Goal: Task Accomplishment & Management: Use online tool/utility

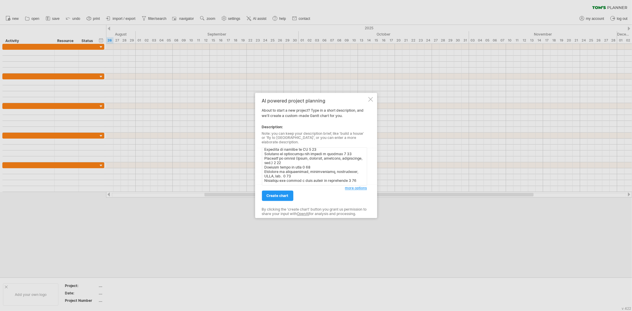
scroll to position [108, 0]
type textarea "LOREMIPSU DOLORSI AMETCONSECT Adipisci el Seddoeiusmo temporincid u Laboreetdol…"
click at [272, 194] on span "create chart" at bounding box center [278, 196] width 22 height 4
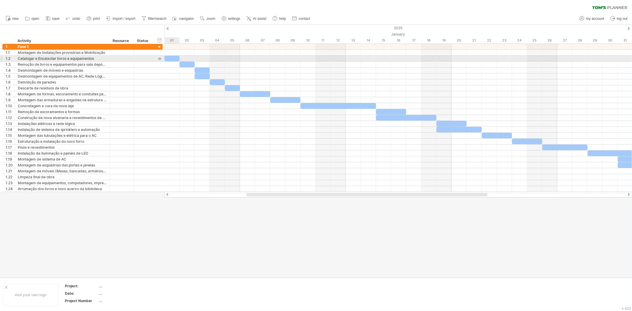
click at [173, 59] on div at bounding box center [171, 59] width 15 height 6
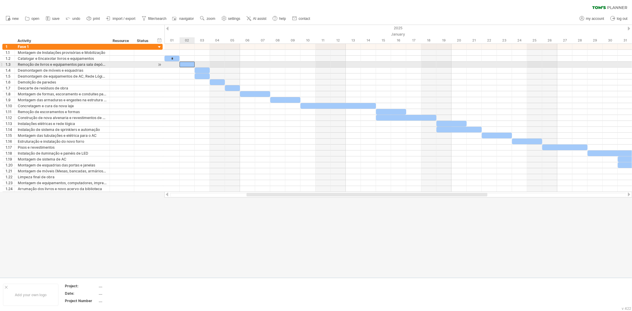
click at [185, 64] on div at bounding box center [187, 65] width 15 height 6
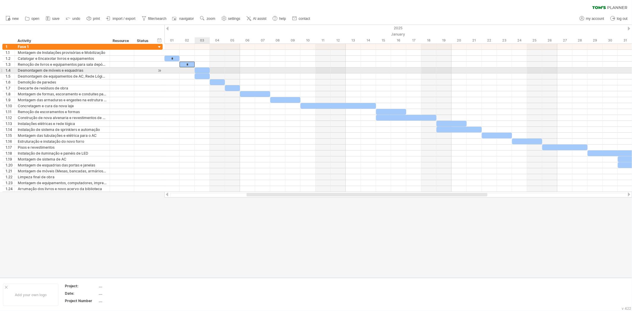
click at [199, 69] on div at bounding box center [202, 71] width 15 height 6
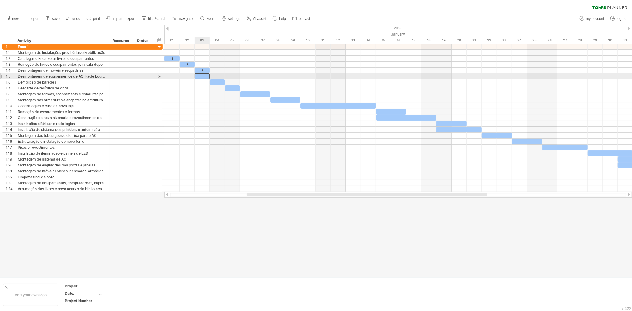
click at [203, 76] on div at bounding box center [202, 76] width 15 height 6
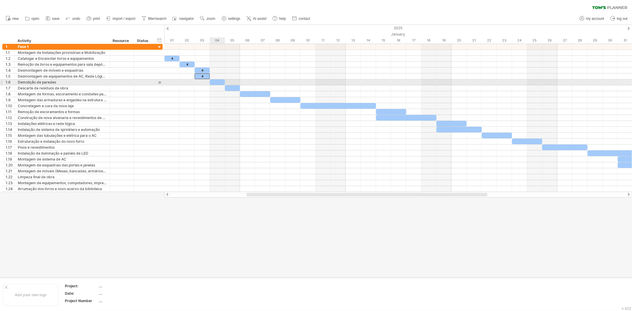
click at [215, 83] on div at bounding box center [217, 82] width 15 height 6
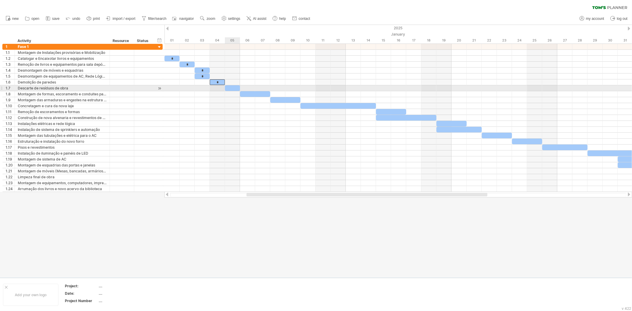
click at [232, 88] on div at bounding box center [232, 88] width 15 height 6
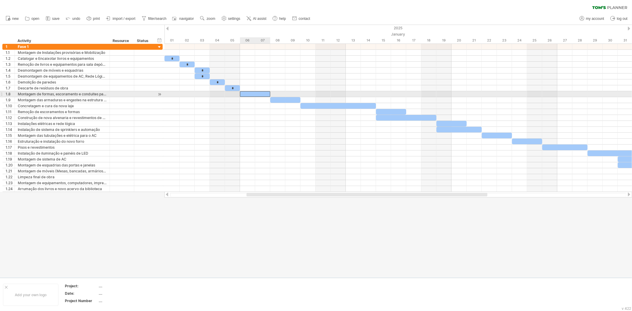
click at [248, 95] on div at bounding box center [255, 94] width 30 height 6
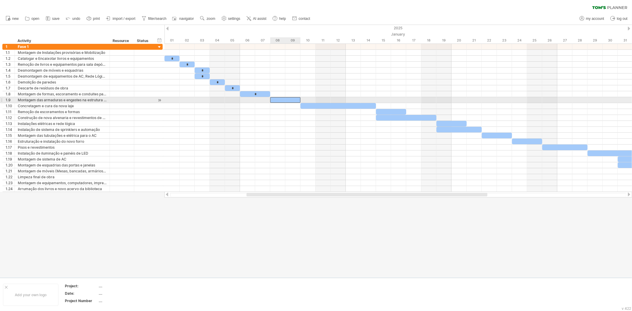
click at [287, 99] on div at bounding box center [285, 100] width 30 height 6
click at [342, 107] on div at bounding box center [338, 106] width 76 height 6
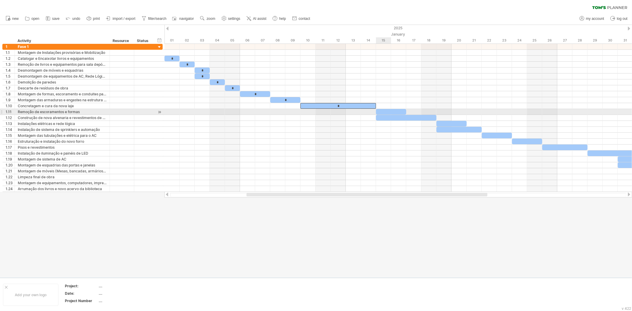
click at [387, 111] on div at bounding box center [391, 112] width 30 height 6
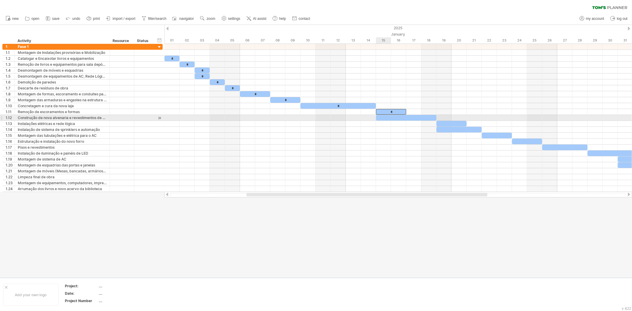
click at [388, 119] on div at bounding box center [406, 118] width 60 height 6
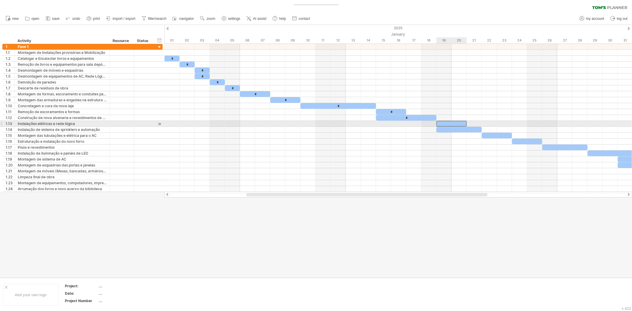
click at [446, 123] on div at bounding box center [451, 124] width 30 height 6
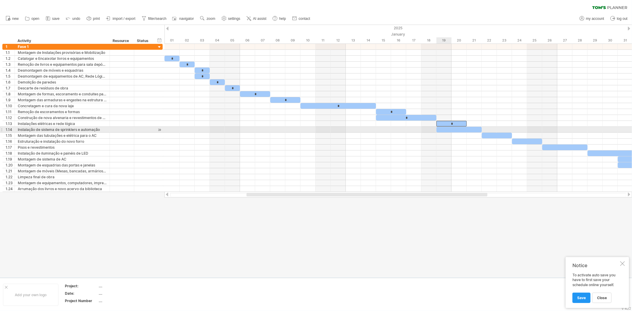
click at [449, 127] on div at bounding box center [458, 130] width 45 height 6
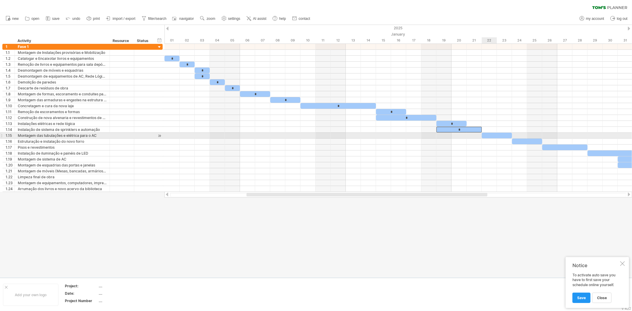
click at [491, 137] on div at bounding box center [497, 136] width 30 height 6
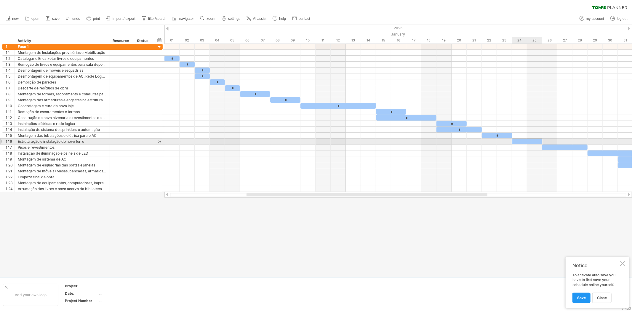
click at [527, 143] on div at bounding box center [527, 142] width 30 height 6
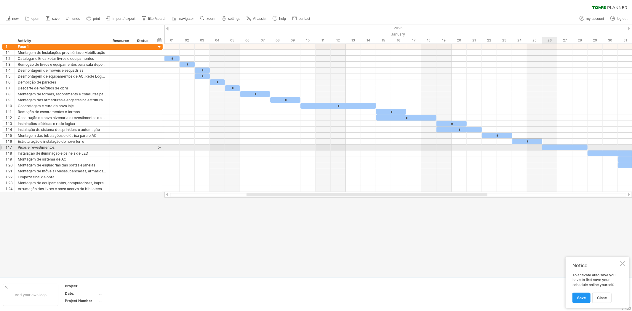
click at [557, 148] on div at bounding box center [564, 148] width 45 height 6
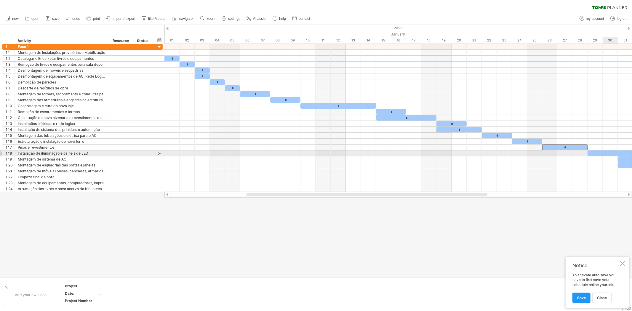
click at [605, 154] on div at bounding box center [610, 154] width 45 height 6
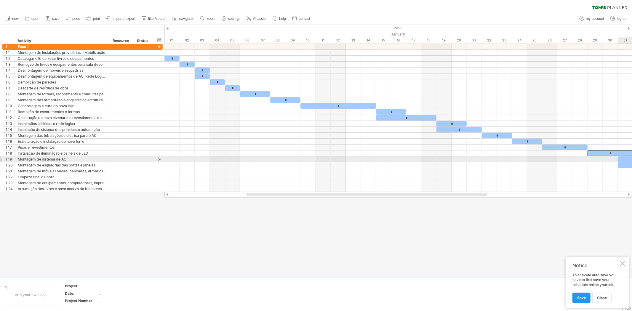
click at [624, 159] on div at bounding box center [633, 159] width 30 height 6
click at [621, 164] on div at bounding box center [640, 165] width 45 height 6
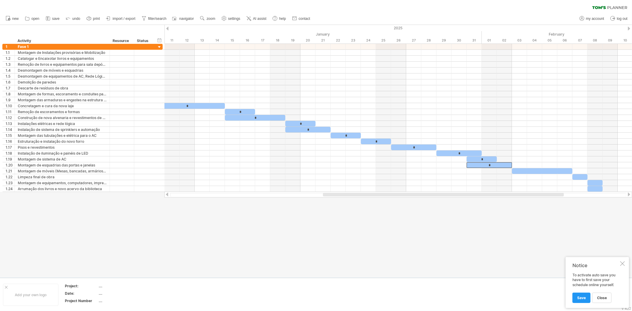
drag, startPoint x: 420, startPoint y: 195, endPoint x: 496, endPoint y: 194, distance: 76.5
click at [496, 194] on div at bounding box center [443, 195] width 241 height 4
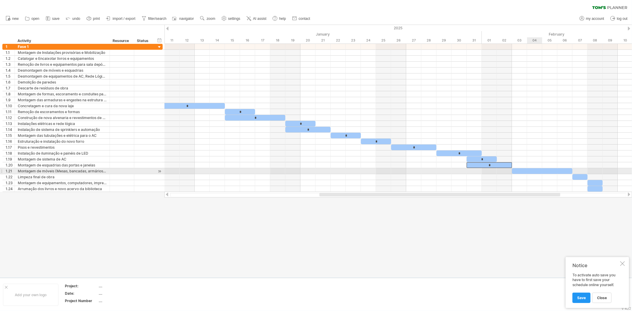
click at [535, 170] on div at bounding box center [542, 171] width 60 height 6
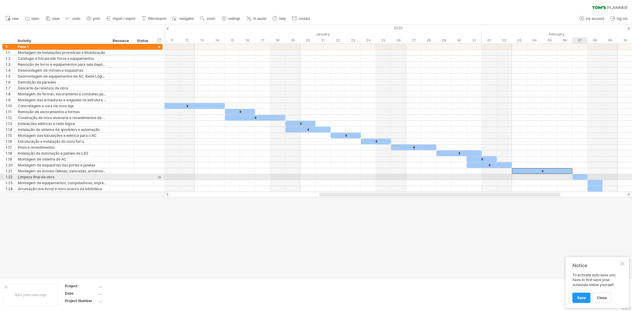
click at [577, 176] on div at bounding box center [579, 177] width 15 height 6
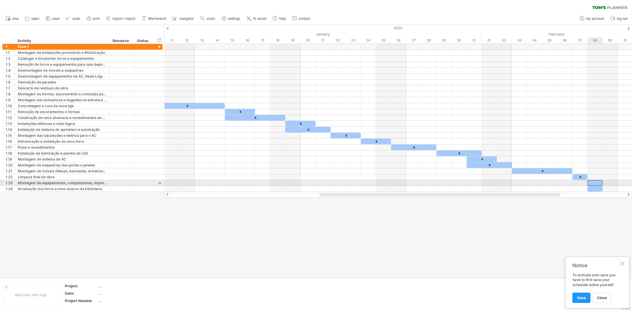
click at [594, 184] on div at bounding box center [595, 183] width 15 height 6
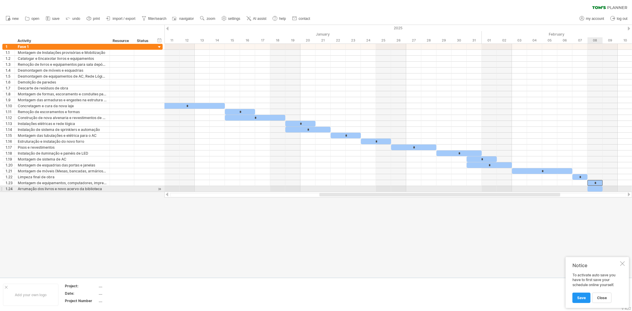
click at [596, 190] on div at bounding box center [595, 189] width 15 height 6
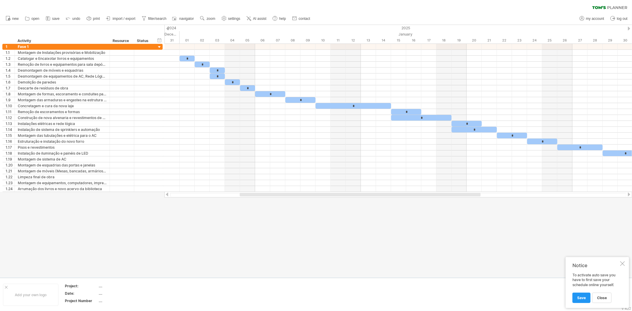
drag, startPoint x: 445, startPoint y: 196, endPoint x: 365, endPoint y: 195, distance: 79.7
click at [365, 195] on div at bounding box center [360, 195] width 241 height 4
click at [623, 265] on div at bounding box center [622, 263] width 5 height 5
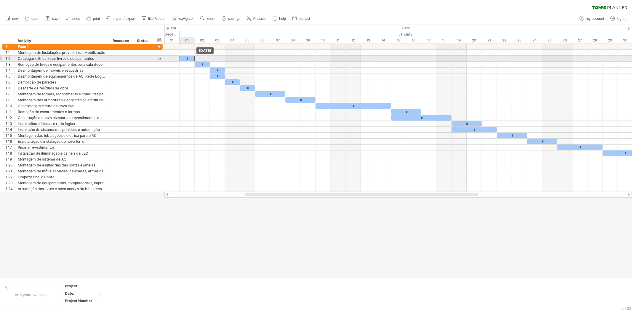
click at [191, 58] on div "*" at bounding box center [187, 59] width 15 height 6
click at [159, 58] on div at bounding box center [160, 59] width 6 height 6
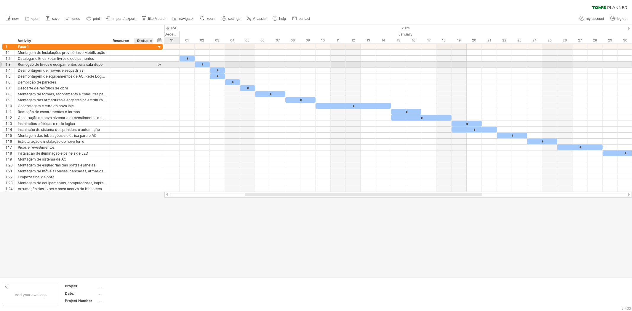
drag, startPoint x: 159, startPoint y: 58, endPoint x: 158, endPoint y: 64, distance: 6.0
click at [158, 64] on div "**********" at bounding box center [82, 118] width 160 height 148
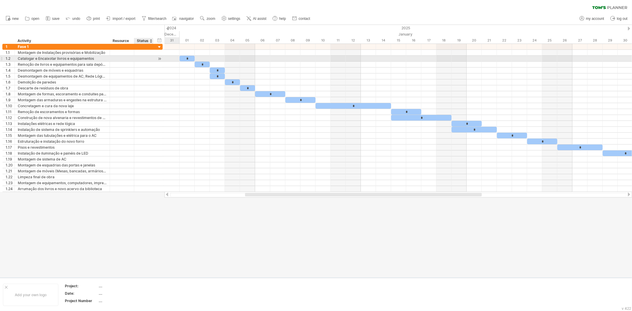
click at [158, 58] on div at bounding box center [160, 59] width 6 height 6
click at [159, 58] on div at bounding box center [160, 59] width 6 height 6
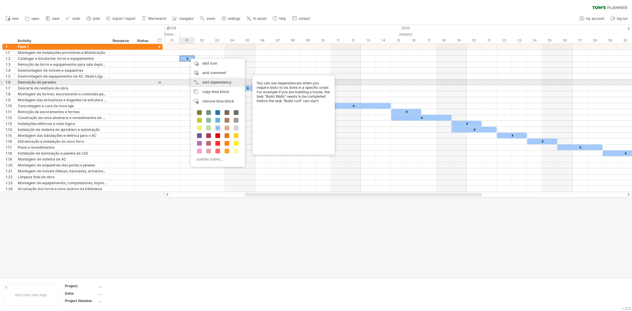
click at [212, 82] on div "add dependency You can use dependencies when you require tasks to be done in a …" at bounding box center [218, 82] width 54 height 9
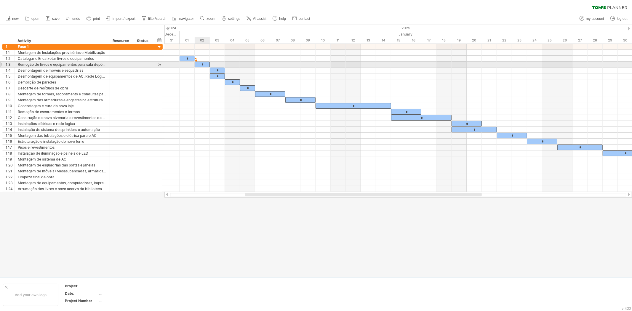
click at [205, 64] on div "*" at bounding box center [202, 65] width 15 height 6
click at [204, 64] on div "*" at bounding box center [202, 65] width 15 height 6
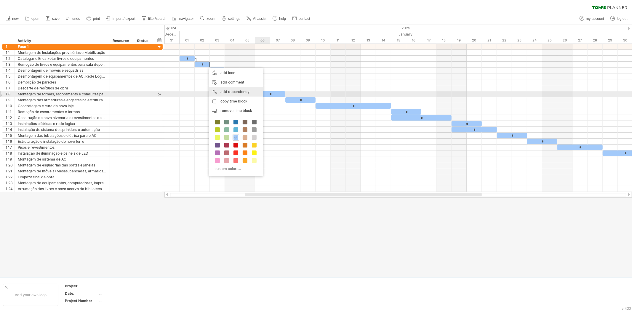
click at [247, 92] on div "add dependency You can use dependencies when you require tasks to be done in a …" at bounding box center [236, 91] width 54 height 9
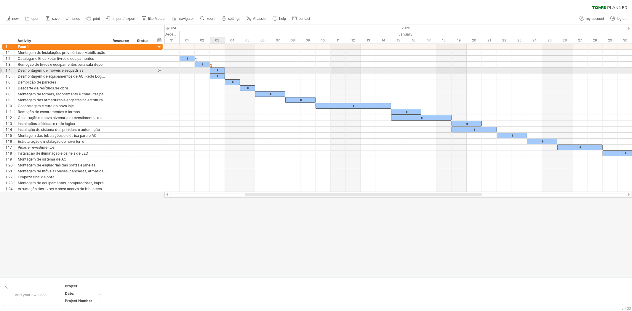
click at [220, 68] on div "*" at bounding box center [217, 71] width 15 height 6
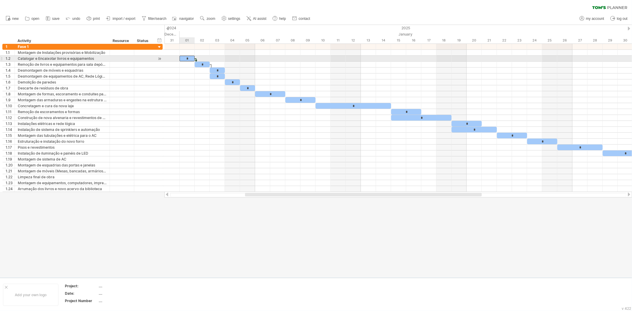
click at [188, 58] on div "*" at bounding box center [187, 59] width 15 height 6
click at [180, 59] on span at bounding box center [179, 59] width 2 height 6
click at [182, 60] on div "*" at bounding box center [187, 59] width 15 height 6
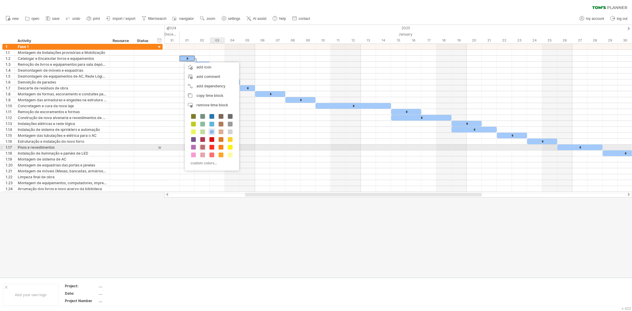
click at [200, 148] on span at bounding box center [202, 147] width 5 height 5
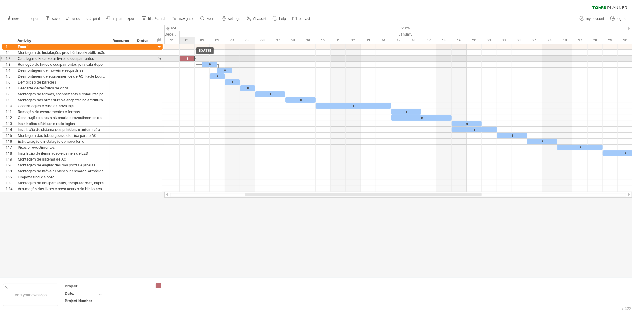
click at [184, 58] on div "*" at bounding box center [187, 59] width 15 height 6
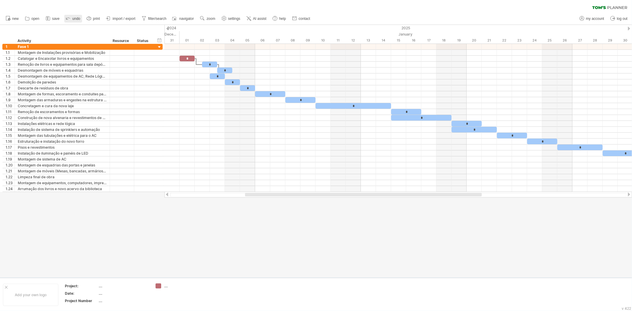
click at [70, 16] on icon at bounding box center [68, 18] width 6 height 6
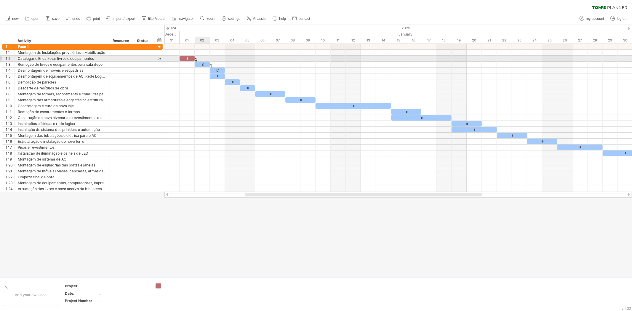
click at [195, 59] on span at bounding box center [194, 59] width 2 height 6
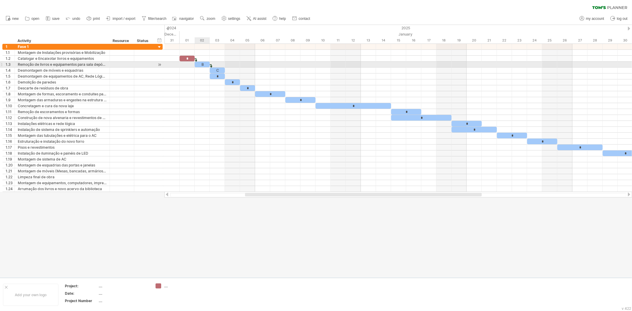
click at [200, 65] on div "B" at bounding box center [202, 65] width 15 height 6
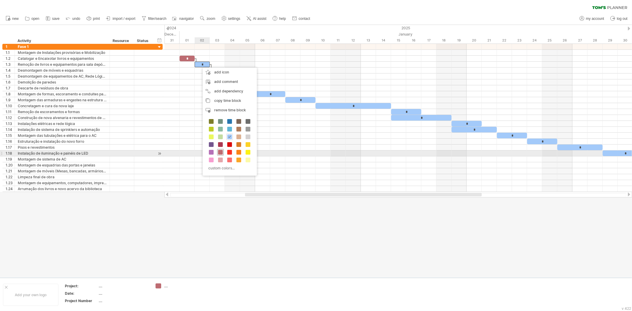
click at [218, 153] on span at bounding box center [220, 152] width 5 height 5
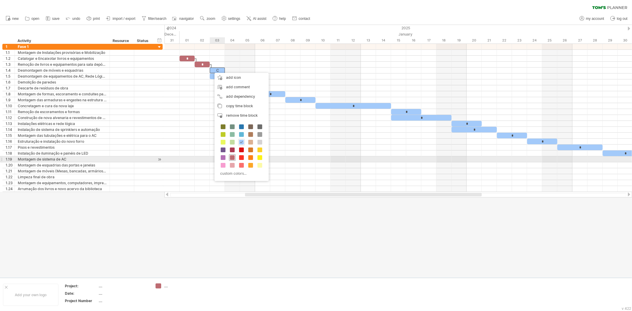
click at [232, 158] on span at bounding box center [232, 157] width 5 height 5
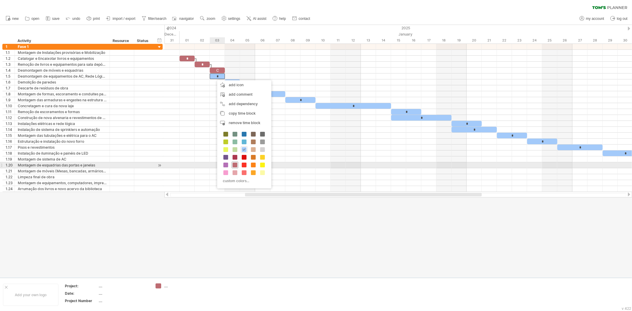
click at [234, 164] on span at bounding box center [235, 165] width 5 height 5
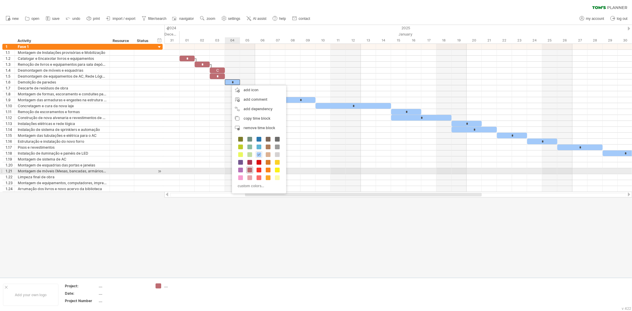
click at [251, 170] on span at bounding box center [249, 170] width 5 height 5
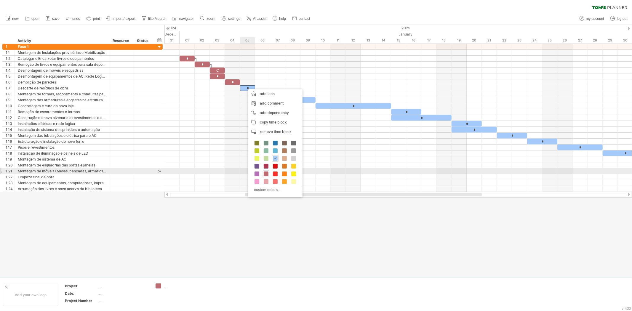
click at [268, 174] on span at bounding box center [266, 174] width 5 height 5
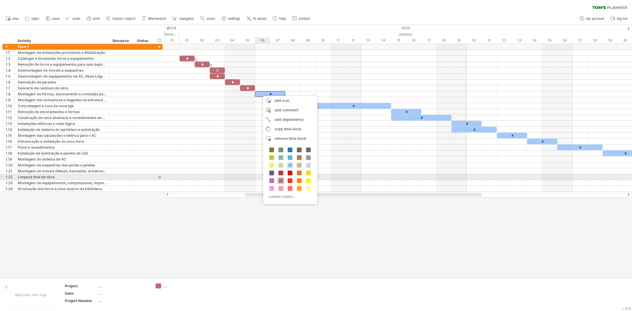
click at [282, 179] on span at bounding box center [281, 180] width 5 height 5
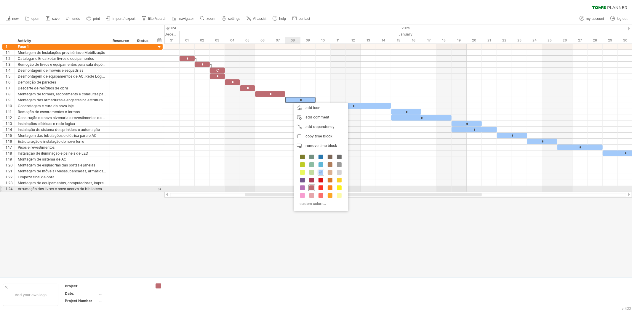
click at [311, 187] on span at bounding box center [311, 187] width 5 height 5
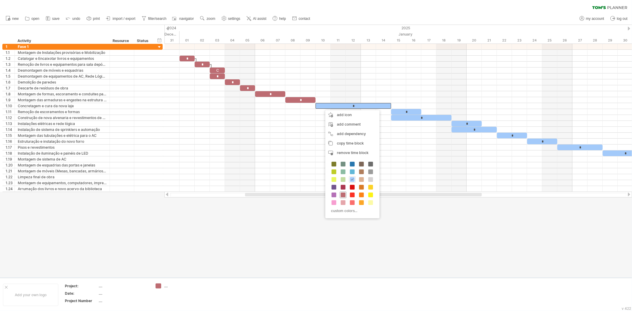
click at [342, 196] on span at bounding box center [343, 195] width 5 height 5
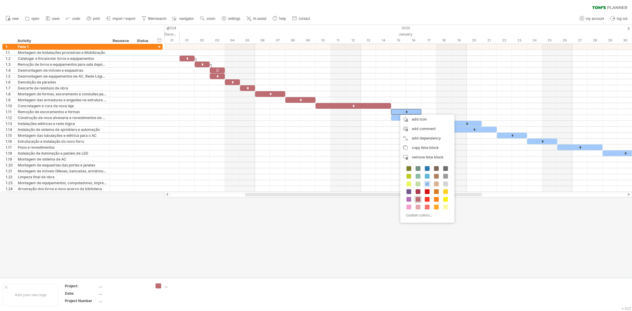
click at [417, 200] on span at bounding box center [418, 199] width 5 height 5
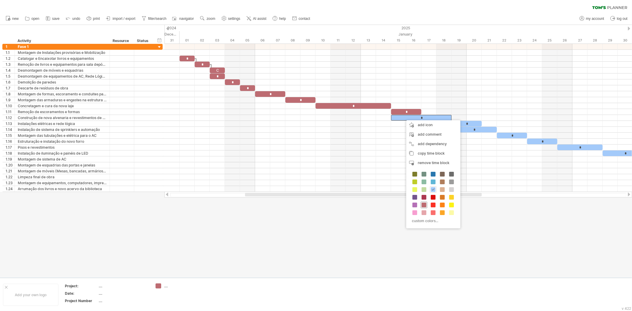
click at [425, 203] on span at bounding box center [424, 205] width 5 height 5
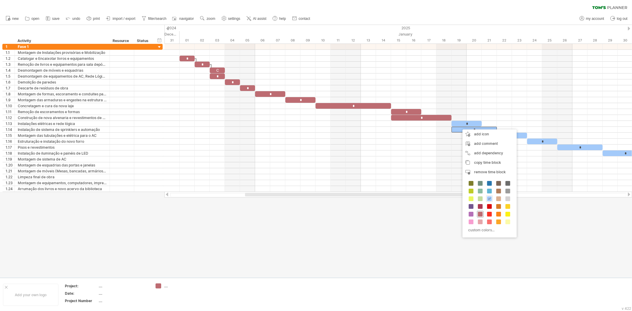
click at [479, 216] on span at bounding box center [480, 214] width 5 height 5
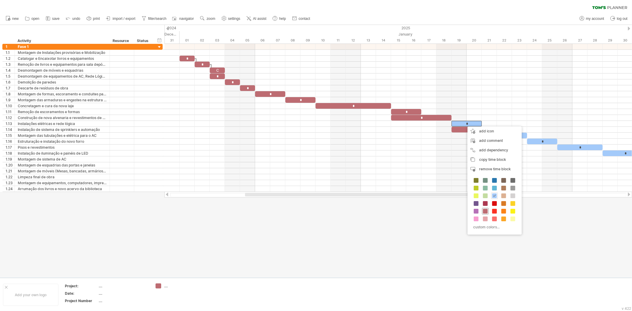
click at [484, 211] on span at bounding box center [485, 211] width 5 height 5
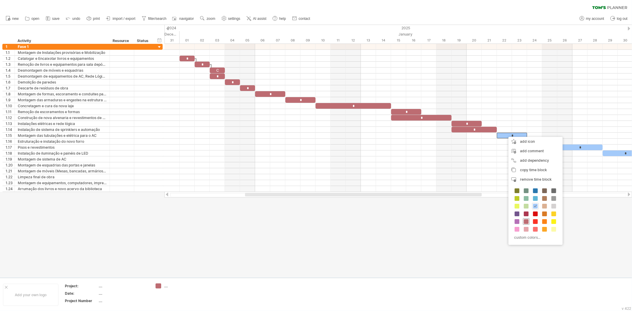
click at [525, 220] on span at bounding box center [526, 221] width 5 height 5
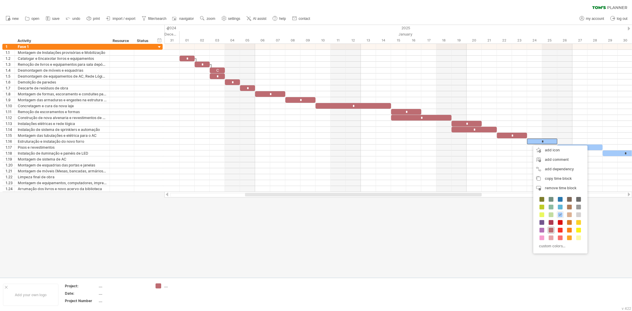
click at [549, 232] on span at bounding box center [551, 230] width 5 height 5
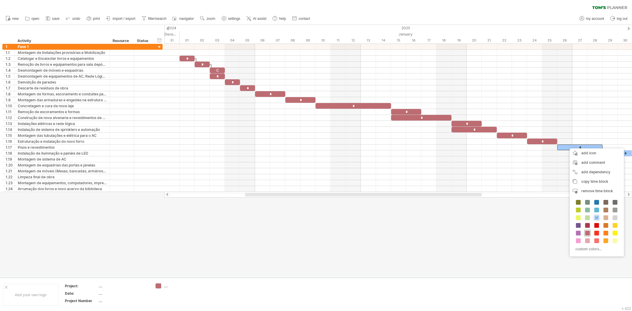
click at [586, 236] on div at bounding box center [587, 233] width 7 height 7
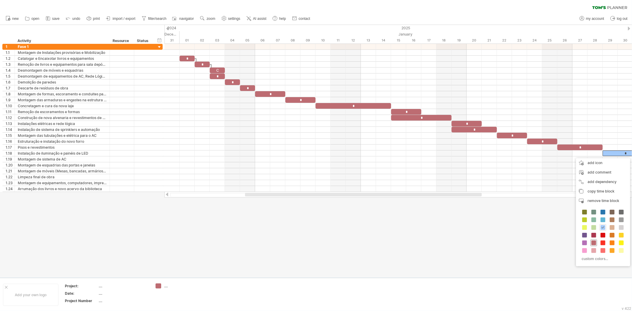
click at [594, 242] on span at bounding box center [593, 243] width 5 height 5
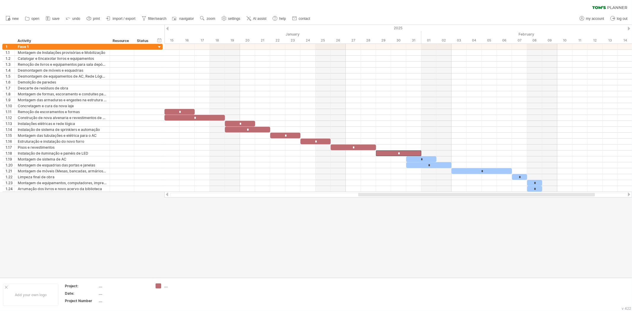
drag, startPoint x: 463, startPoint y: 194, endPoint x: 579, endPoint y: 188, distance: 116.6
click at [578, 191] on div "Trying to reach [DOMAIN_NAME] Connected again... 0% clear filter new 1" at bounding box center [316, 155] width 632 height 311
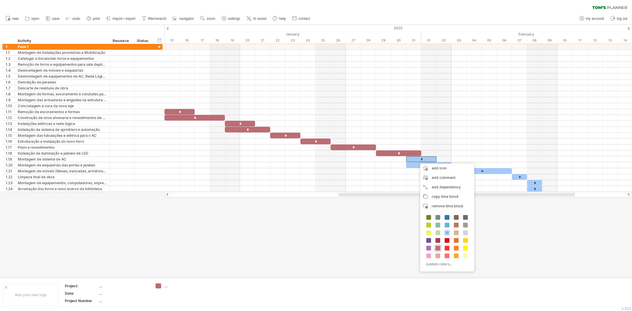
click at [437, 250] on span at bounding box center [438, 248] width 5 height 5
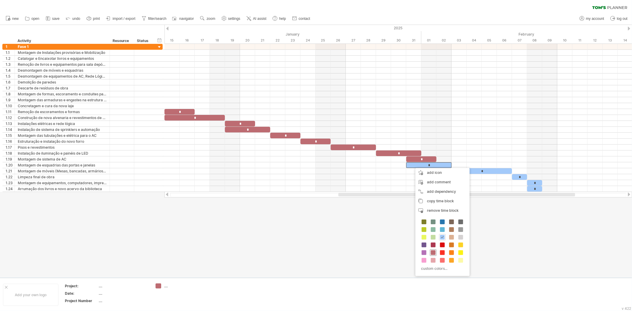
click at [434, 254] on span at bounding box center [433, 252] width 5 height 5
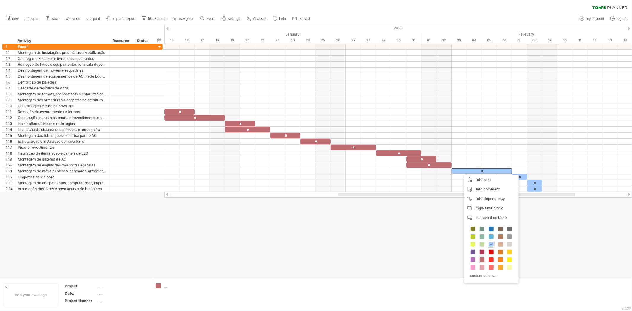
click at [483, 261] on span at bounding box center [482, 260] width 5 height 5
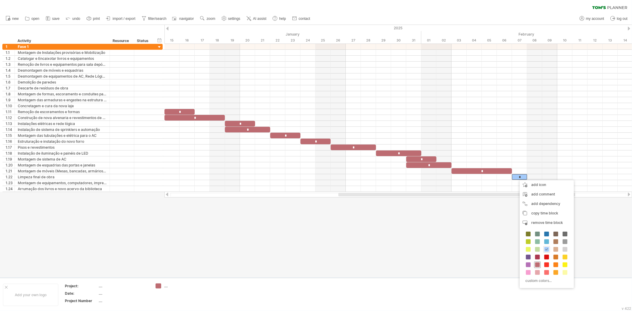
click at [537, 267] on span at bounding box center [537, 265] width 5 height 5
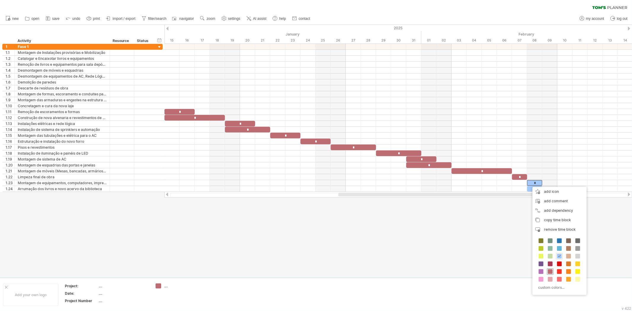
click at [549, 274] on div at bounding box center [550, 271] width 7 height 7
click at [549, 276] on span at bounding box center [550, 277] width 5 height 5
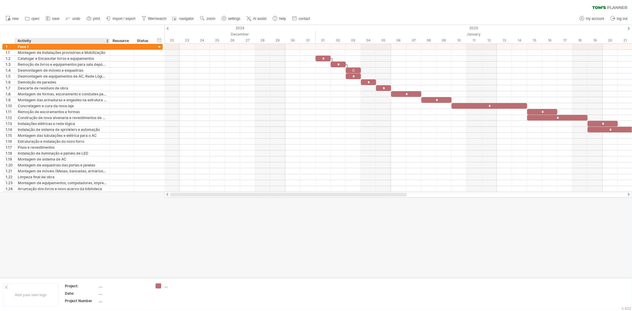
drag, startPoint x: 343, startPoint y: 195, endPoint x: 62, endPoint y: 204, distance: 281.0
click at [62, 204] on div "Trying to reach [DOMAIN_NAME] Connected again... 0% clear filter new 1" at bounding box center [316, 155] width 632 height 311
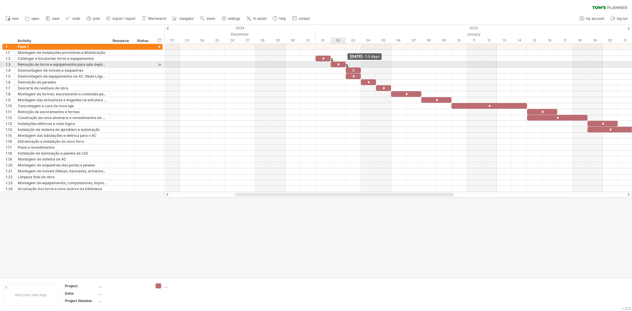
click at [347, 65] on span at bounding box center [346, 65] width 2 height 6
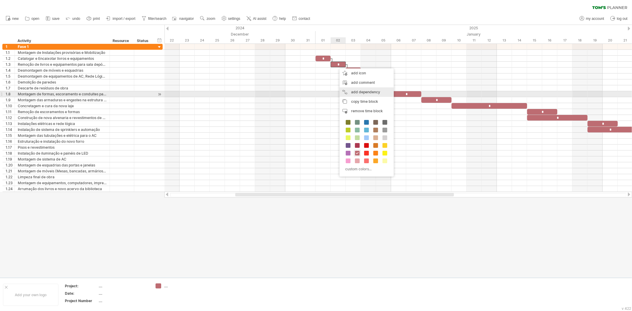
click at [348, 92] on div "add dependency You can use dependencies when you require tasks to be done in a …" at bounding box center [367, 91] width 54 height 9
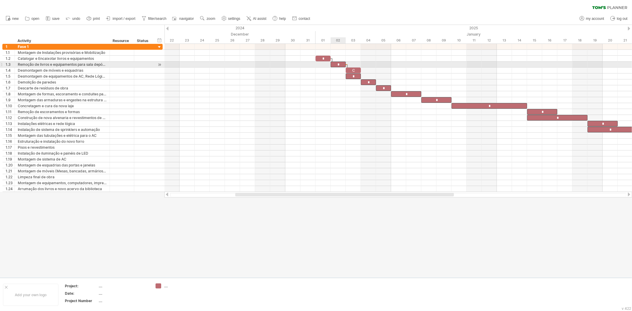
click at [334, 65] on div "*" at bounding box center [338, 65] width 15 height 6
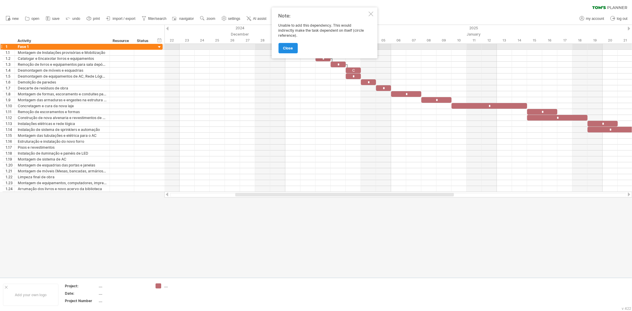
click at [283, 48] on span "close" at bounding box center [288, 48] width 10 height 4
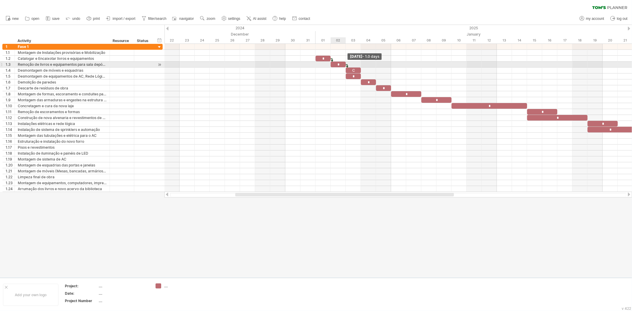
click at [347, 64] on span at bounding box center [346, 65] width 2 height 6
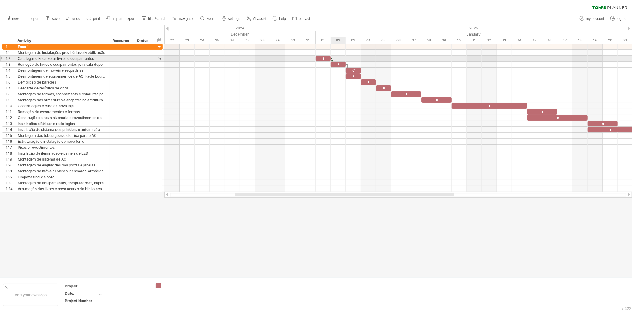
click at [331, 59] on span at bounding box center [331, 59] width 2 height 6
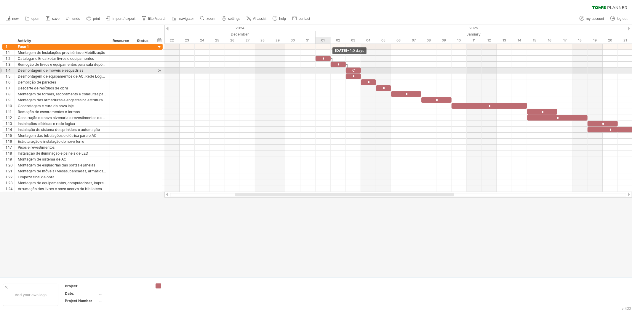
drag, startPoint x: 331, startPoint y: 59, endPoint x: 331, endPoint y: 73, distance: 14.5
click at [331, 73] on div "* * C * * * * * * * * * * * * * * * * * * * * [DATE] - 1.0 days [DATE]" at bounding box center [398, 118] width 468 height 148
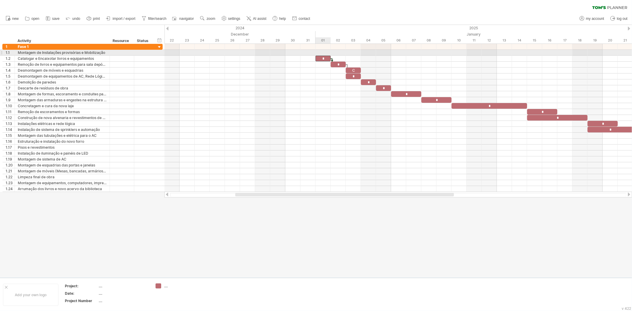
click at [321, 56] on div "*" at bounding box center [323, 59] width 15 height 6
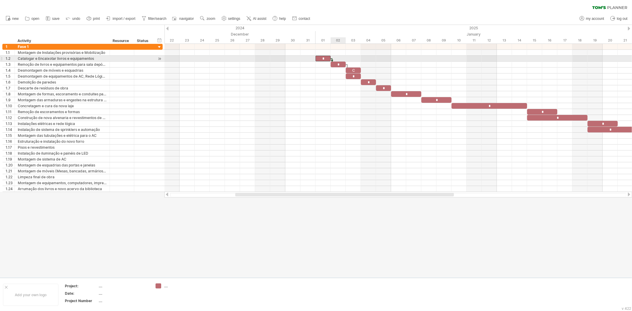
click at [332, 58] on div at bounding box center [332, 61] width 2 height 7
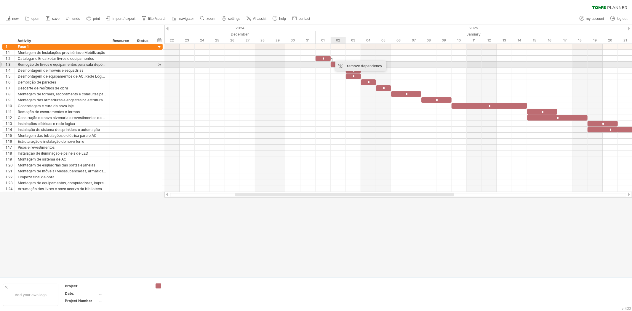
click at [342, 65] on div "remove dependency" at bounding box center [360, 65] width 50 height 9
click at [347, 64] on div at bounding box center [347, 67] width 2 height 7
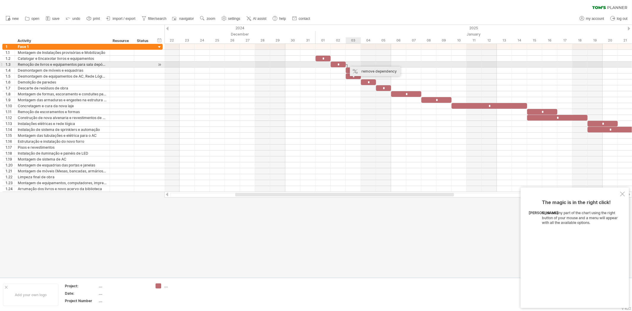
click at [353, 68] on div "remove dependency" at bounding box center [375, 71] width 50 height 9
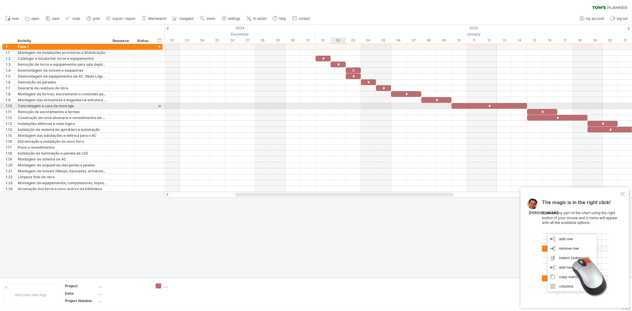
click at [327, 120] on div at bounding box center [398, 118] width 468 height 6
click at [624, 193] on div at bounding box center [622, 194] width 5 height 5
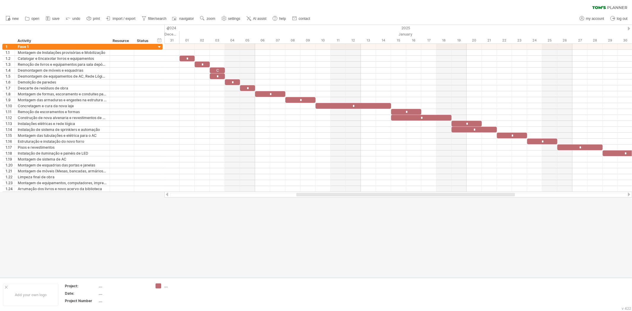
drag, startPoint x: 337, startPoint y: 196, endPoint x: 398, endPoint y: 195, distance: 61.1
click at [398, 195] on div at bounding box center [405, 195] width 219 height 4
click at [238, 18] on span "settings" at bounding box center [234, 19] width 12 height 4
select select "*"
select select "**"
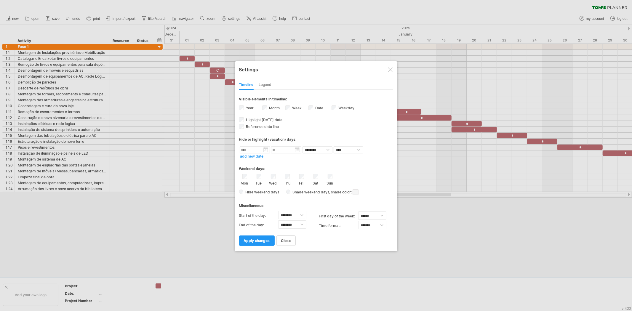
click at [267, 84] on div "Legend" at bounding box center [265, 84] width 13 height 9
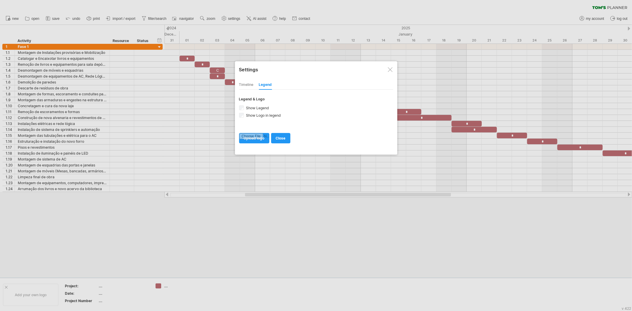
click at [249, 84] on div "Timeline" at bounding box center [246, 84] width 15 height 9
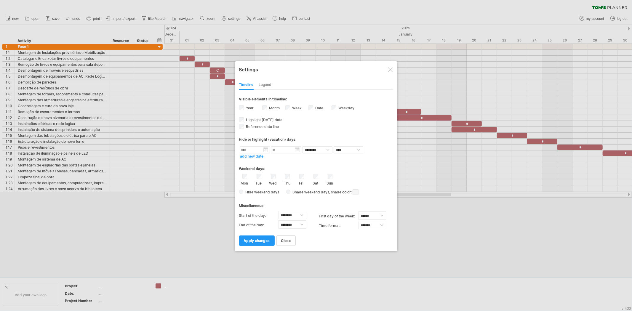
click at [389, 71] on div at bounding box center [390, 69] width 5 height 5
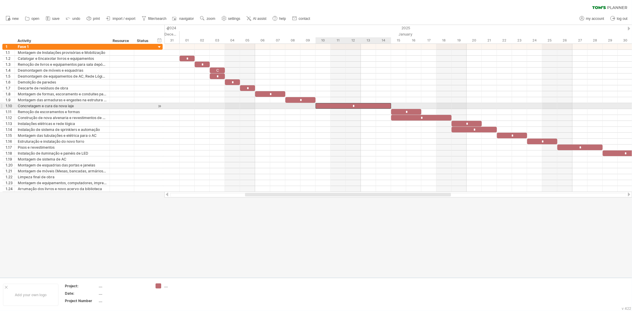
click at [357, 103] on div "*" at bounding box center [354, 106] width 76 height 6
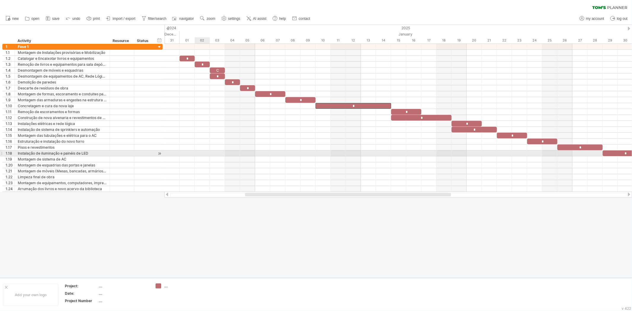
click at [205, 156] on div at bounding box center [398, 154] width 468 height 6
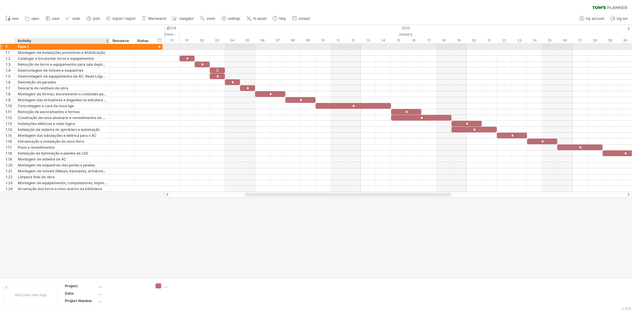
click at [90, 48] on div "Fase 1" at bounding box center [62, 47] width 89 height 6
click at [89, 47] on input "******" at bounding box center [62, 47] width 89 height 6
click at [159, 46] on div at bounding box center [160, 47] width 6 height 6
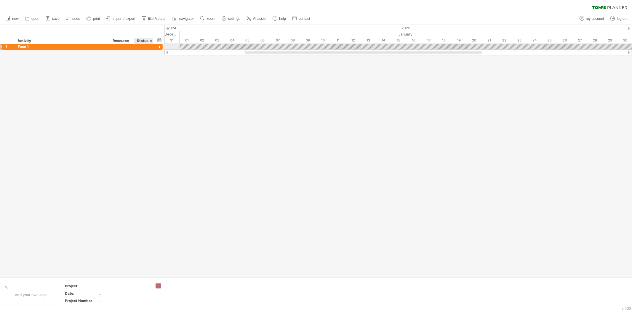
click at [159, 46] on div at bounding box center [160, 47] width 6 height 6
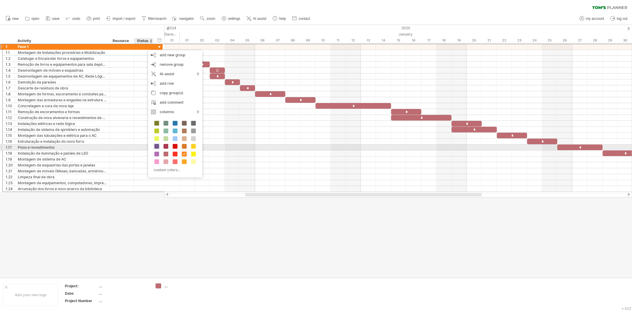
click at [155, 148] on span at bounding box center [156, 146] width 5 height 5
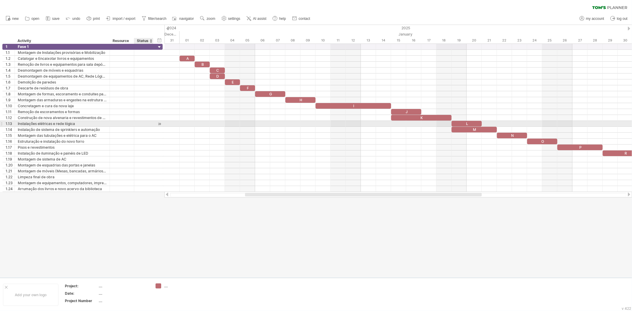
click at [158, 124] on div at bounding box center [160, 124] width 6 height 6
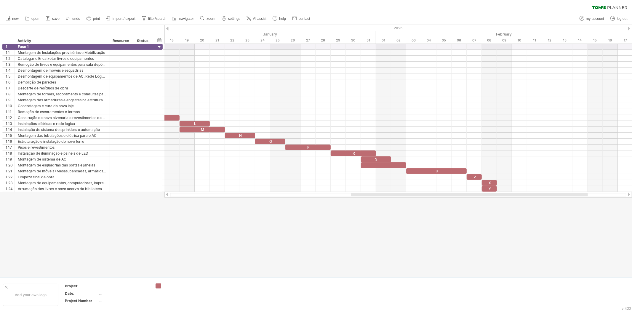
drag, startPoint x: 407, startPoint y: 196, endPoint x: 305, endPoint y: 197, distance: 102.8
click at [298, 199] on div "Trying to reach [DOMAIN_NAME] Connected again... 0% clear filter new 1" at bounding box center [316, 155] width 632 height 311
drag, startPoint x: 359, startPoint y: 196, endPoint x: 291, endPoint y: 197, distance: 68.2
click at [291, 197] on div at bounding box center [398, 195] width 468 height 6
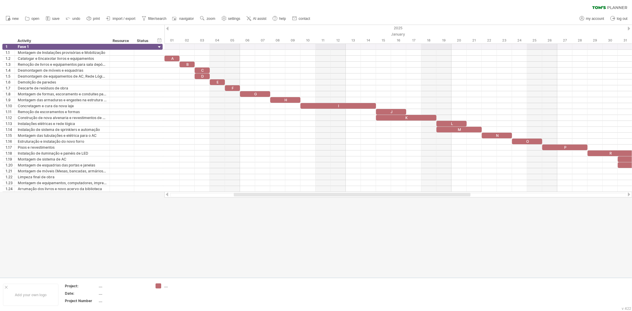
drag, startPoint x: 391, startPoint y: 194, endPoint x: 274, endPoint y: 205, distance: 117.9
click at [274, 205] on div "Trying to reach [DOMAIN_NAME] Connected again... 0% clear filter new 1" at bounding box center [316, 155] width 632 height 311
click at [47, 19] on icon at bounding box center [48, 18] width 6 height 6
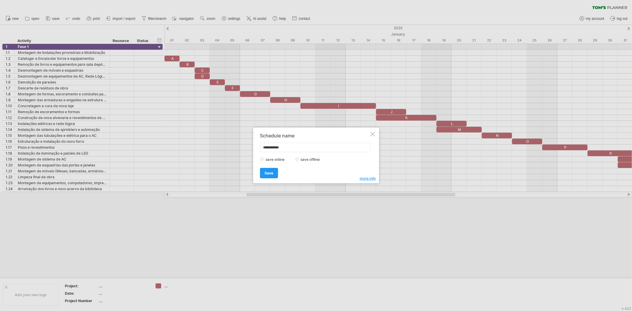
click at [371, 137] on div "**********" at bounding box center [316, 156] width 126 height 56
click at [371, 135] on div at bounding box center [372, 134] width 5 height 5
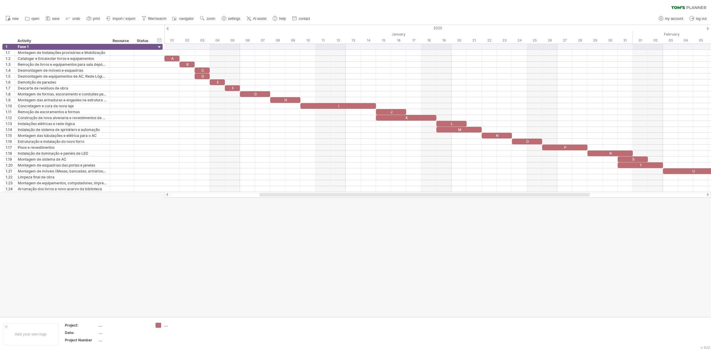
drag, startPoint x: 607, startPoint y: 0, endPoint x: 350, endPoint y: 232, distance: 346.4
click at [350, 232] on div at bounding box center [355, 171] width 711 height 292
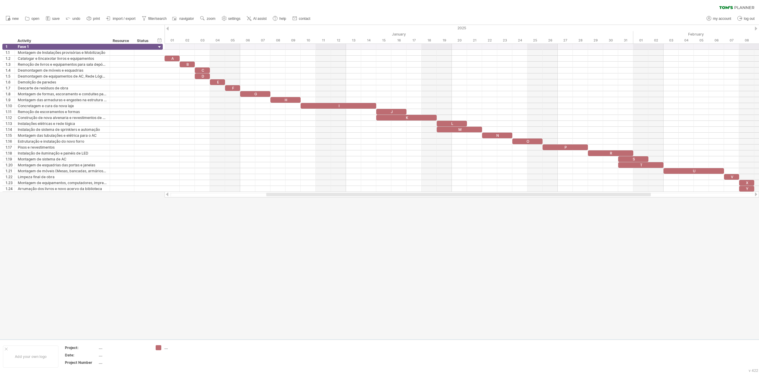
drag, startPoint x: 701, startPoint y: 0, endPoint x: 237, endPoint y: 232, distance: 519.2
click at [237, 232] on div at bounding box center [379, 182] width 759 height 315
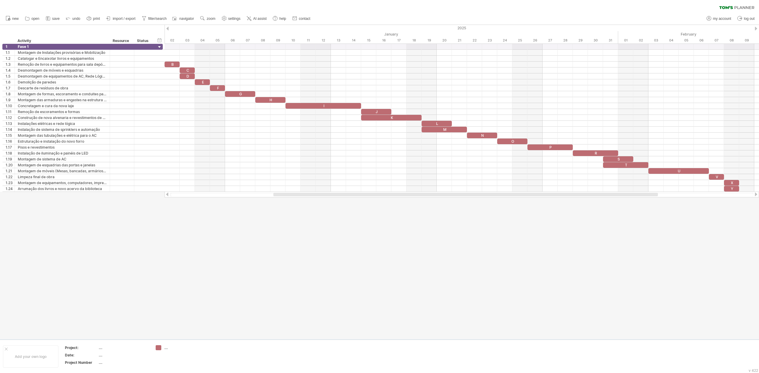
drag, startPoint x: 290, startPoint y: 196, endPoint x: 298, endPoint y: 195, distance: 7.2
click at [298, 195] on div at bounding box center [465, 195] width 384 height 4
click at [124, 39] on div "Resource" at bounding box center [122, 41] width 18 height 6
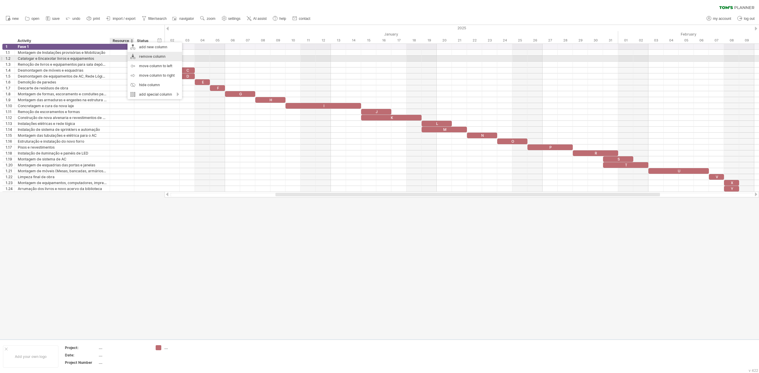
click at [152, 57] on div "remove column" at bounding box center [154, 56] width 55 height 9
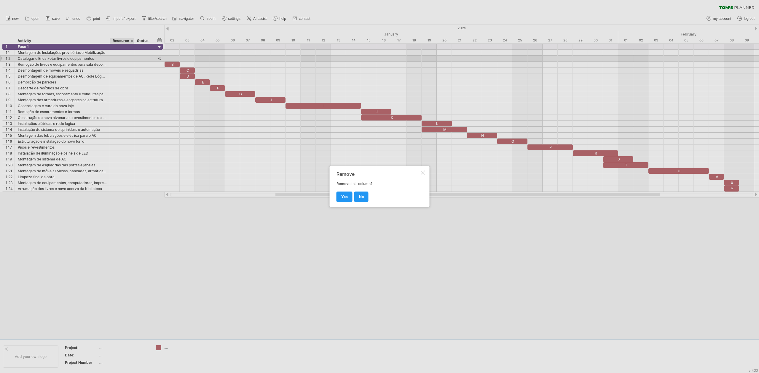
click at [337, 196] on link "yes" at bounding box center [344, 197] width 16 height 10
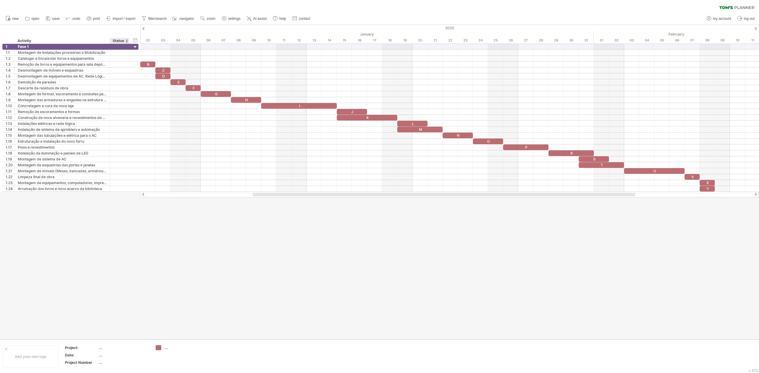
click at [118, 40] on div "Status" at bounding box center [119, 41] width 13 height 6
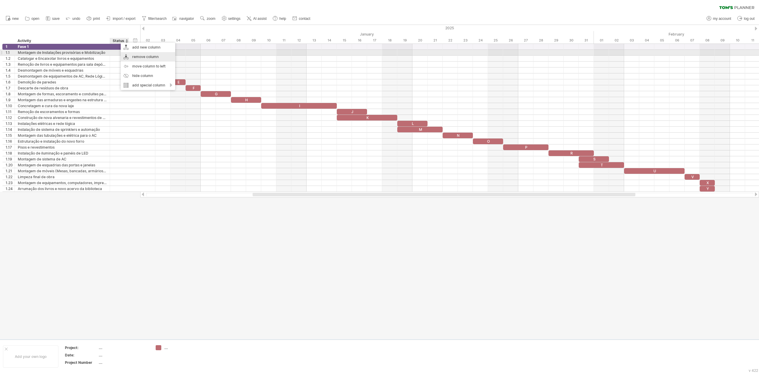
click at [144, 56] on div "remove column" at bounding box center [148, 56] width 55 height 9
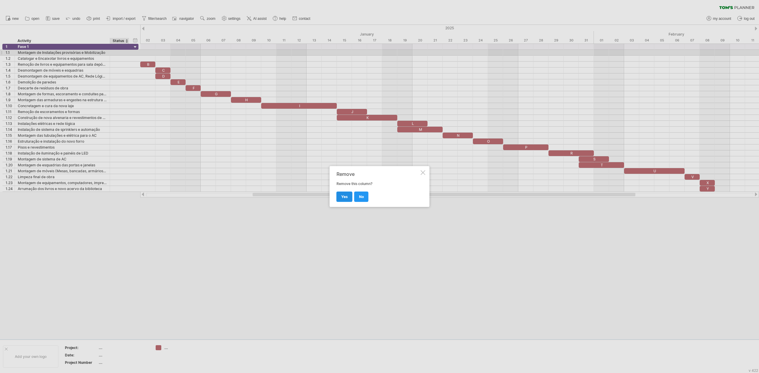
click at [347, 195] on span "yes" at bounding box center [344, 197] width 7 height 4
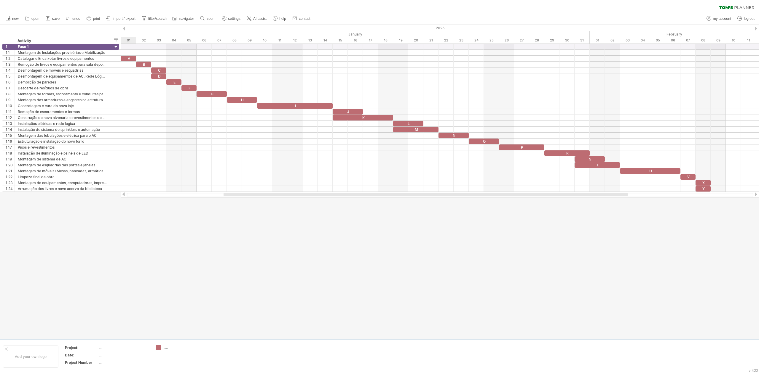
drag, startPoint x: 322, startPoint y: 194, endPoint x: 311, endPoint y: 196, distance: 11.0
click at [311, 196] on div at bounding box center [425, 195] width 404 height 4
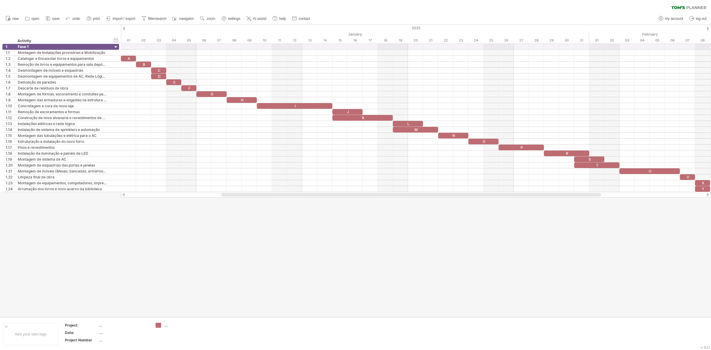
drag, startPoint x: 728, startPoint y: 1, endPoint x: 460, endPoint y: 276, distance: 383.7
click at [460, 276] on div at bounding box center [355, 171] width 711 height 292
drag, startPoint x: 386, startPoint y: 196, endPoint x: 381, endPoint y: 196, distance: 4.5
click at [381, 196] on div at bounding box center [406, 195] width 379 height 4
click at [1, 194] on div "Trying to reach [DOMAIN_NAME] Connected again... 0% clear filter new 1" at bounding box center [355, 175] width 711 height 350
